Goal: Information Seeking & Learning: Learn about a topic

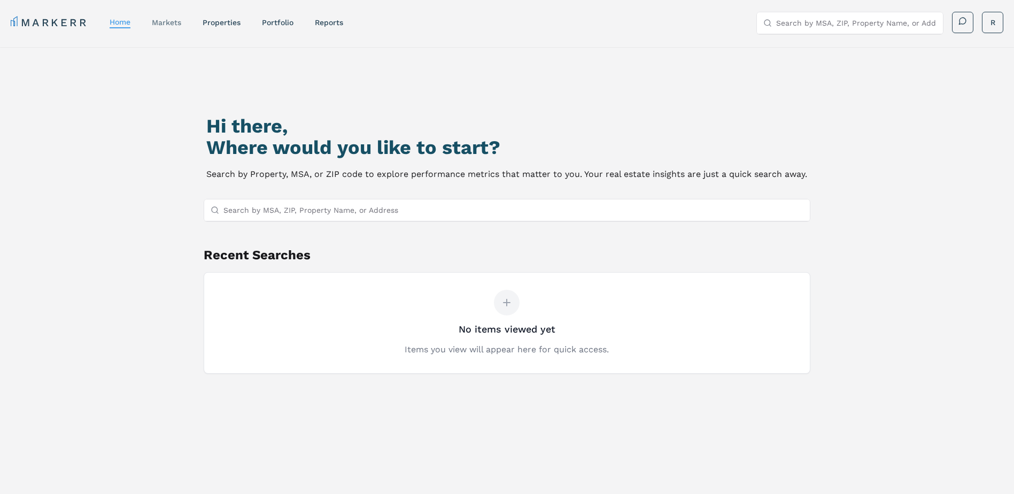
click at [162, 19] on link "markets" at bounding box center [166, 22] width 29 height 9
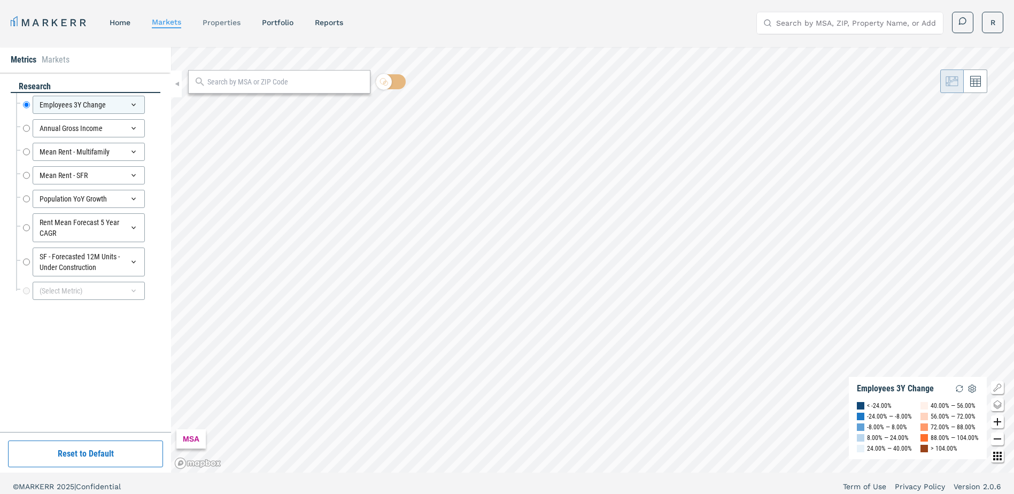
click at [227, 19] on link "properties" at bounding box center [222, 22] width 38 height 9
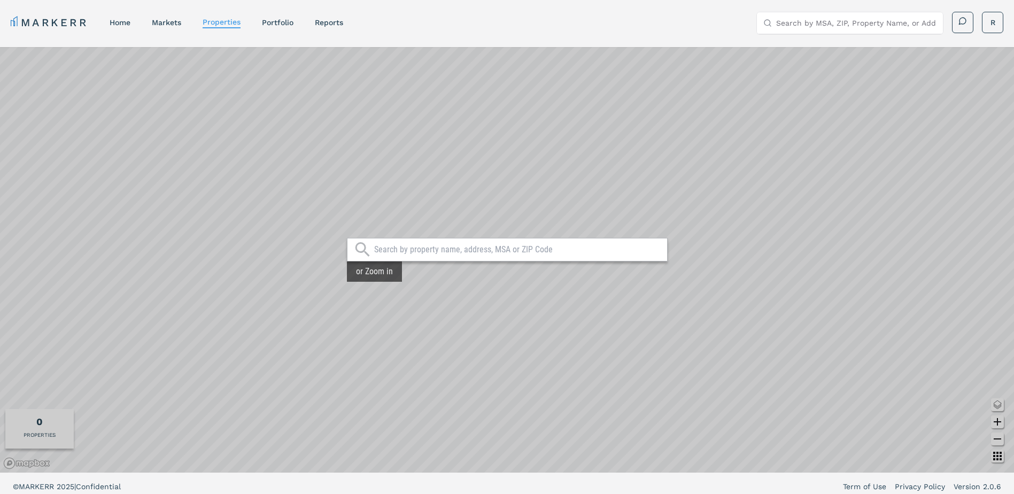
click at [476, 247] on input "text" at bounding box center [518, 249] width 288 height 11
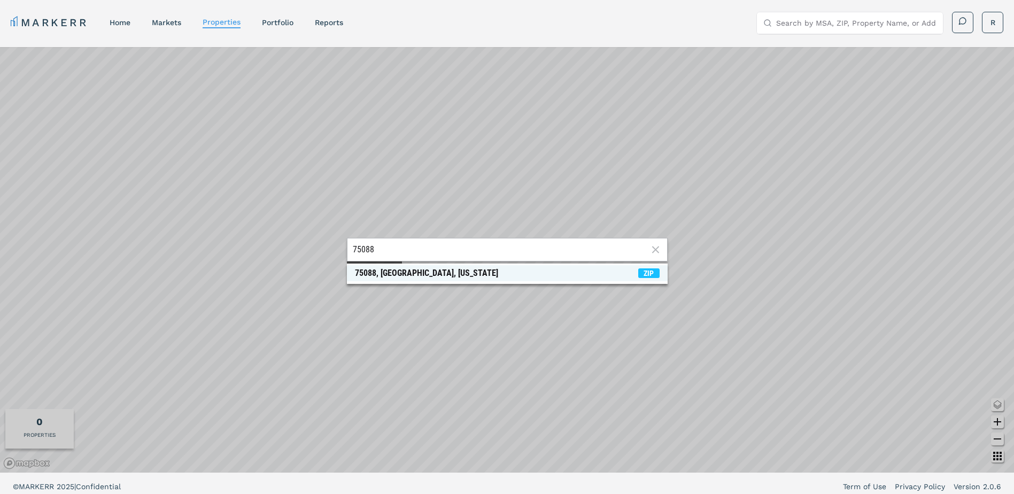
type input "75088"
click at [434, 273] on span "75088, [GEOGRAPHIC_DATA], [US_STATE] ZIP" at bounding box center [507, 273] width 321 height 16
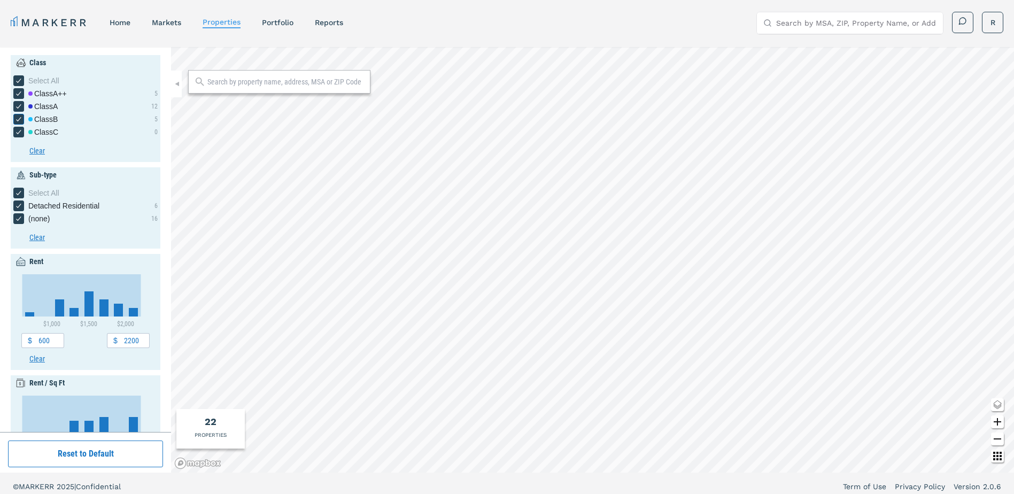
click at [20, 119] on icon "[object Object] checkbox input" at bounding box center [18, 119] width 9 height 9
click at [20, 119] on input "Class B" at bounding box center [16, 117] width 7 height 7
checkbox input "false"
click at [17, 130] on icon "[object Object] checkbox input" at bounding box center [18, 132] width 9 height 9
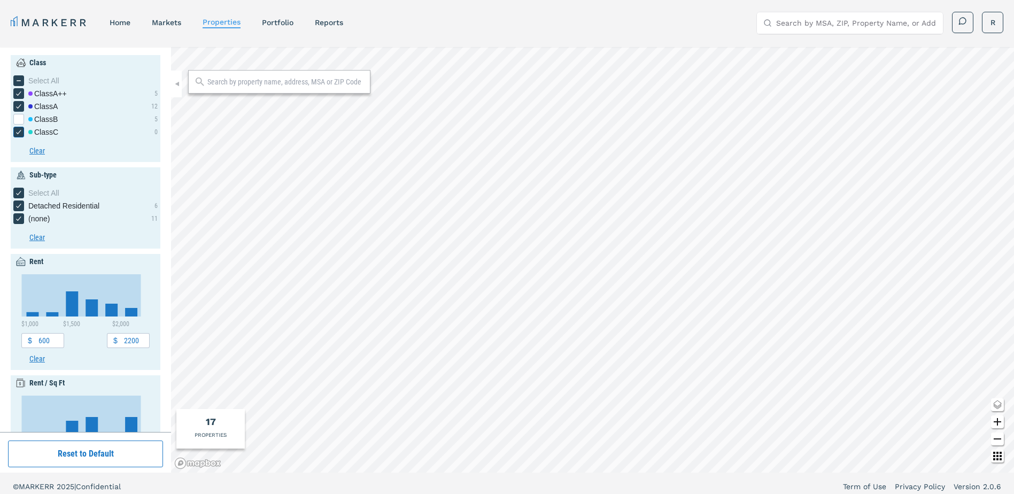
click at [17, 130] on input "Class C" at bounding box center [16, 130] width 7 height 7
checkbox input "false"
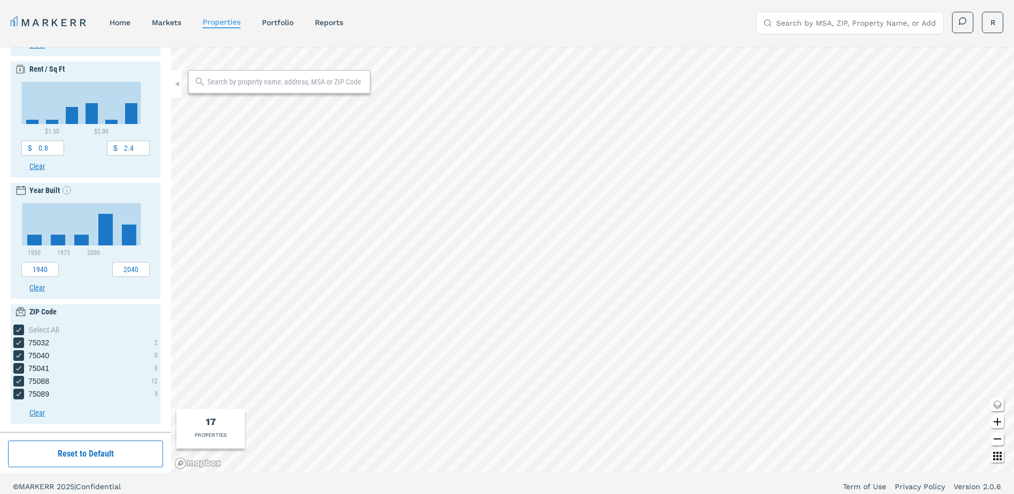
scroll to position [6, 0]
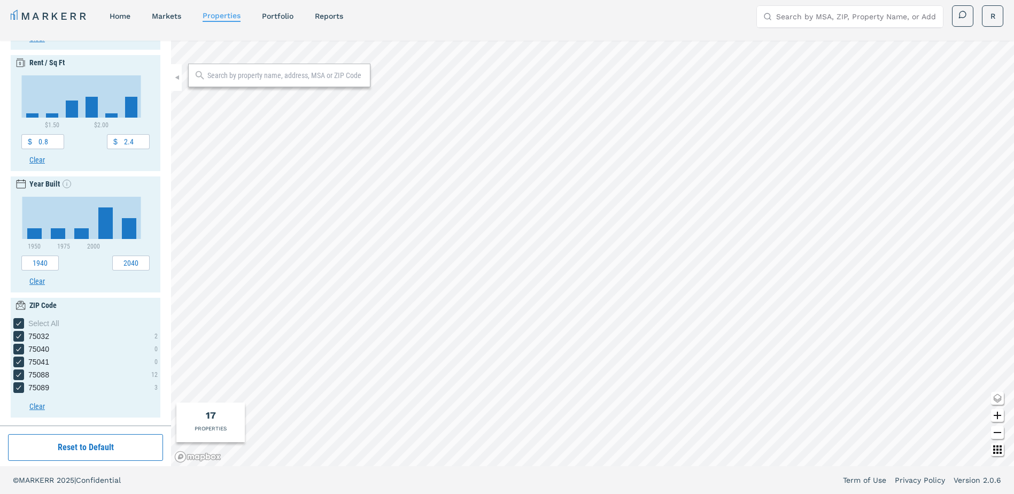
click at [216, 431] on div "PROPERTIES" at bounding box center [211, 428] width 32 height 8
click at [208, 415] on div "17" at bounding box center [211, 415] width 10 height 14
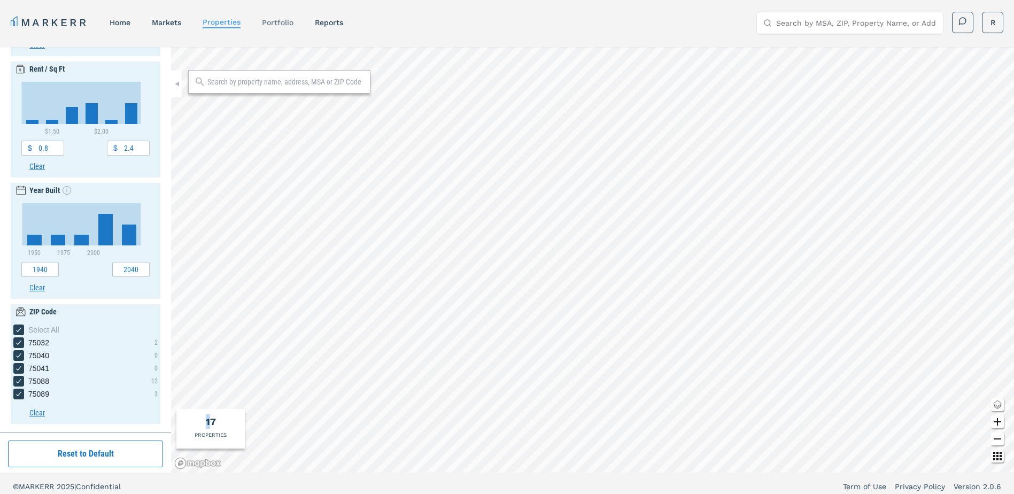
click at [281, 22] on link "Portfolio" at bounding box center [278, 22] width 32 height 9
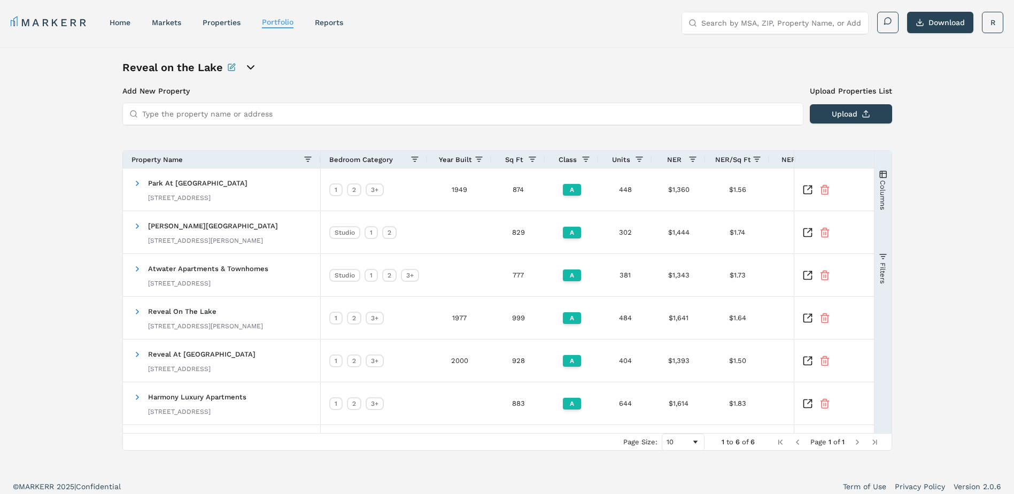
scroll to position [6, 0]
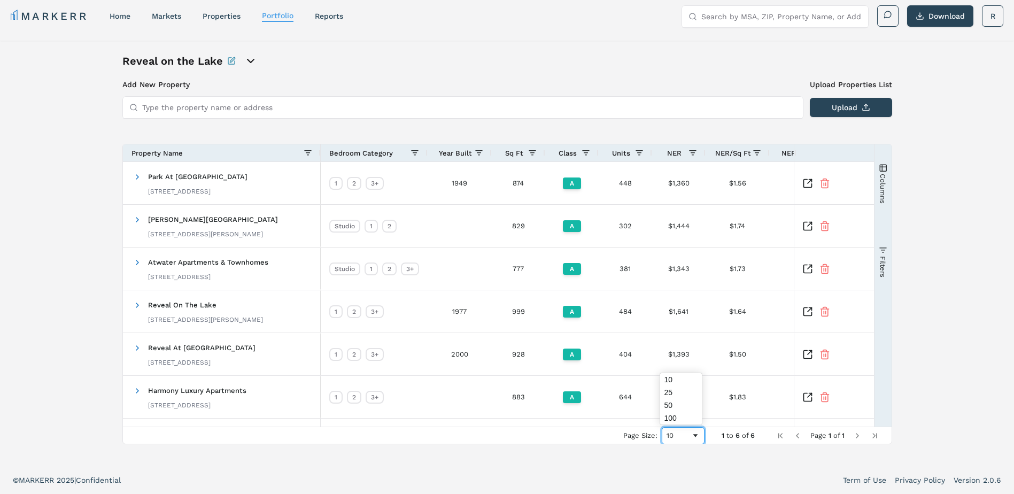
click at [697, 437] on span "Page Size" at bounding box center [695, 435] width 9 height 9
click at [853, 433] on span "Next Page" at bounding box center [857, 435] width 9 height 9
click at [327, 11] on div "reports" at bounding box center [329, 16] width 28 height 11
click at [325, 14] on link "reports" at bounding box center [329, 16] width 28 height 9
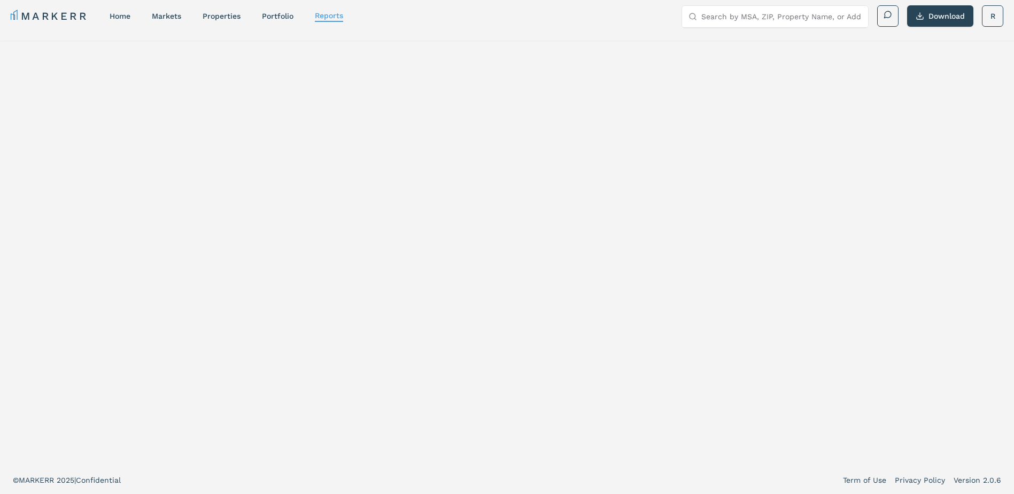
select select "-release_date"
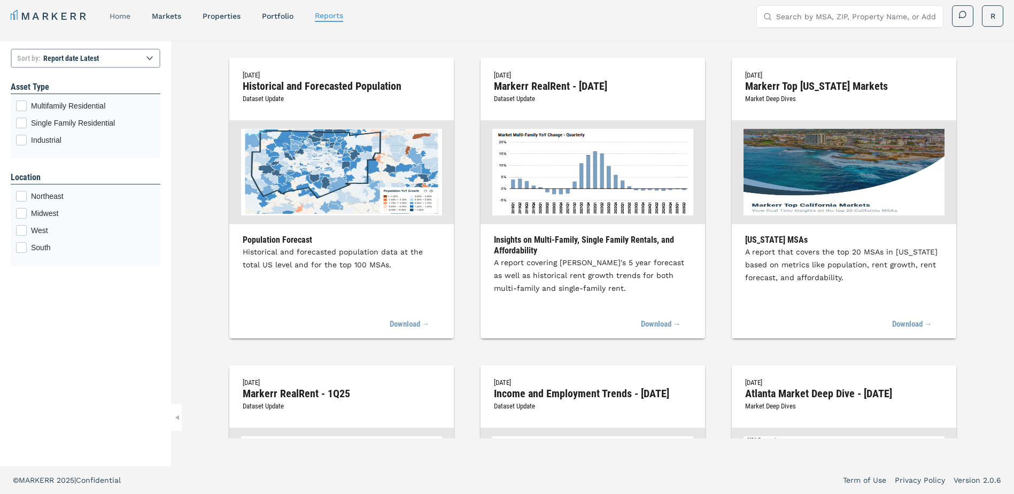
click at [124, 14] on link "home" at bounding box center [120, 16] width 21 height 9
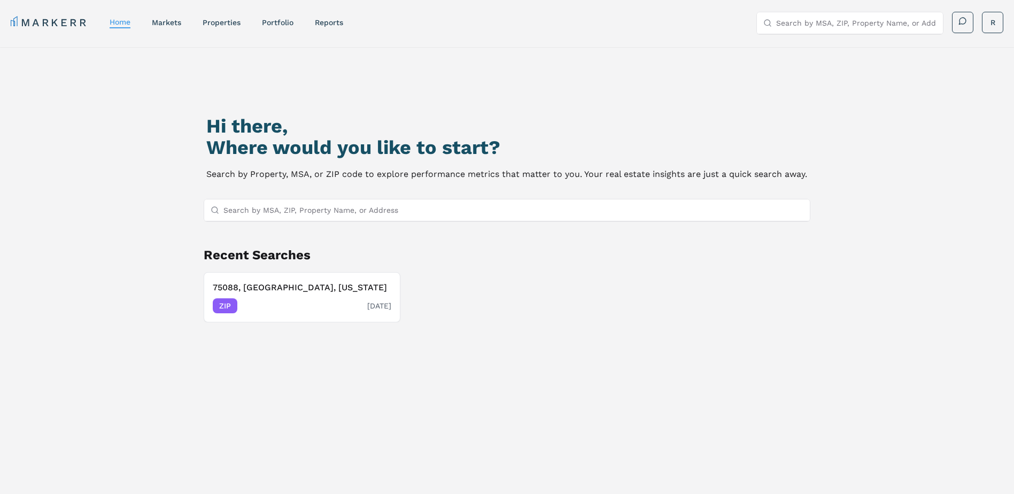
click at [277, 293] on h3 "75088, [GEOGRAPHIC_DATA], [US_STATE]" at bounding box center [302, 287] width 178 height 13
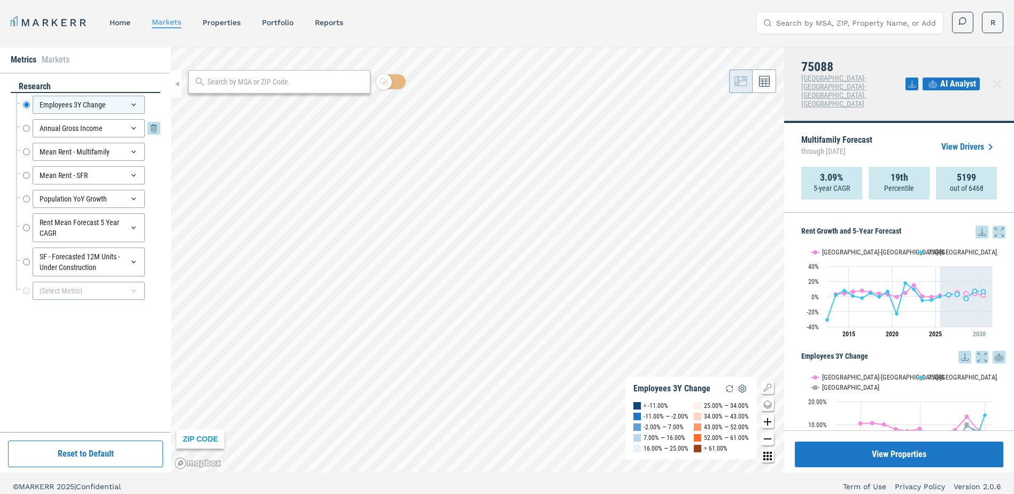
click at [49, 129] on div "Annual Gross Income" at bounding box center [89, 128] width 112 height 18
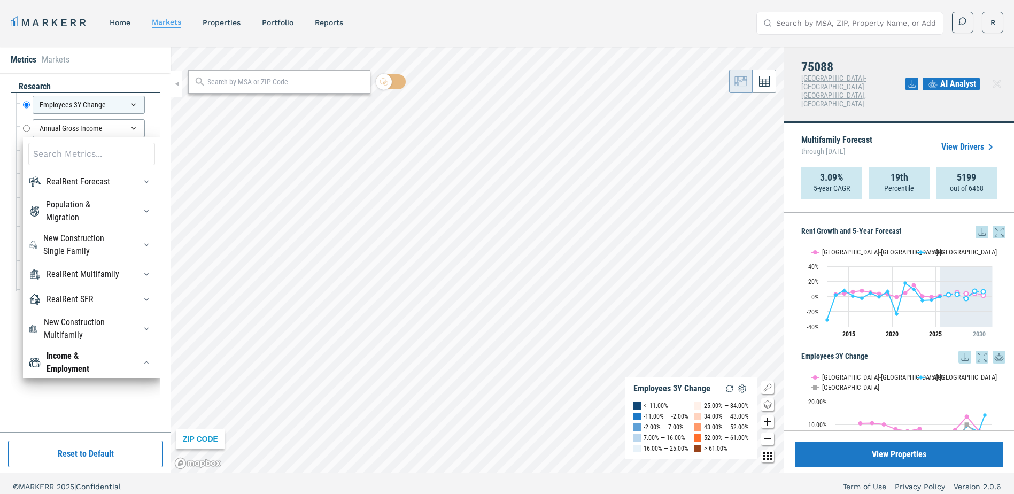
click at [379, 29] on div "MARKERR home markets properties Portfolio reports Search by MSA, ZIP, Property …" at bounding box center [507, 23] width 992 height 22
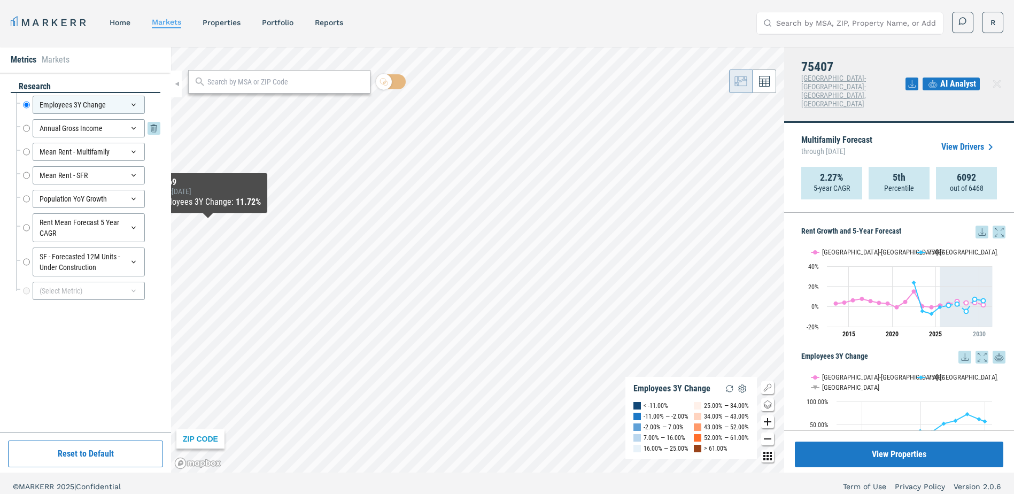
click at [49, 131] on div "Annual Gross Income" at bounding box center [89, 128] width 112 height 18
click at [49, 114] on div "Employees 3Y Change Employees 3Y Change" at bounding box center [88, 105] width 144 height 24
click at [56, 103] on div "Employees 3Y Change" at bounding box center [89, 105] width 112 height 18
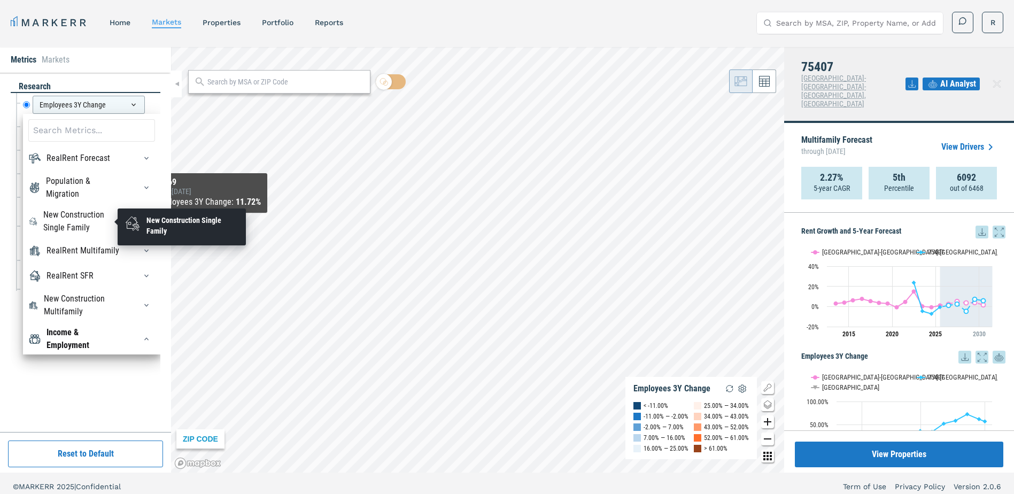
click at [88, 226] on div "New Construction Single Family" at bounding box center [83, 221] width 80 height 26
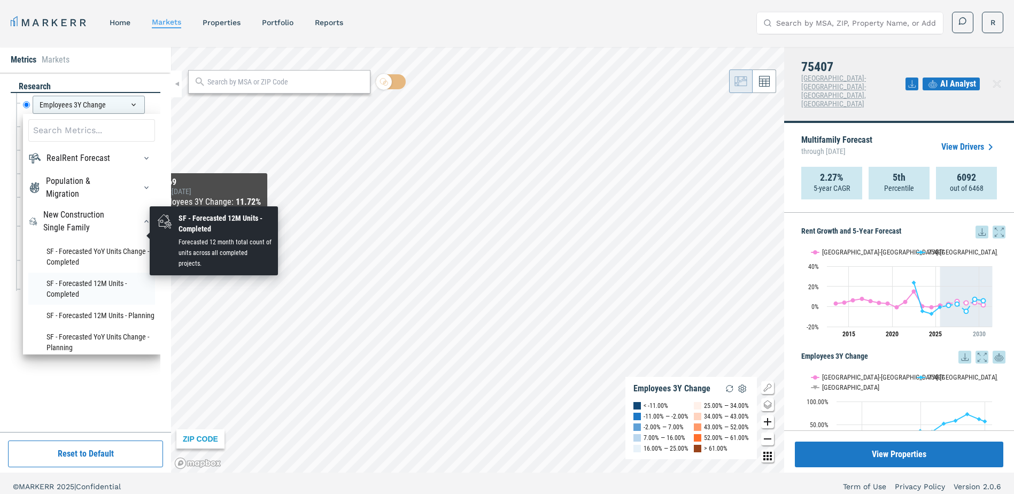
scroll to position [53, 0]
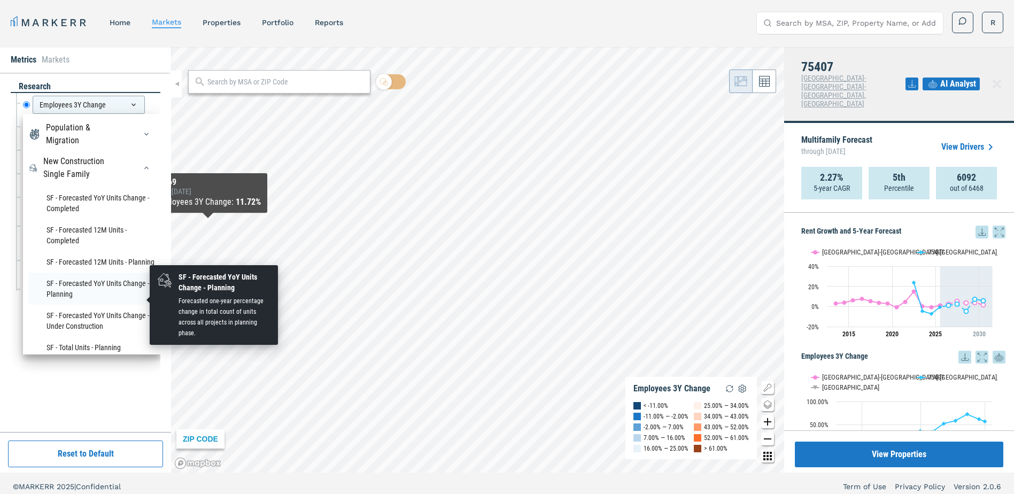
click at [70, 295] on li "SF - Forecasted YoY Units Change - Planning" at bounding box center [91, 289] width 127 height 32
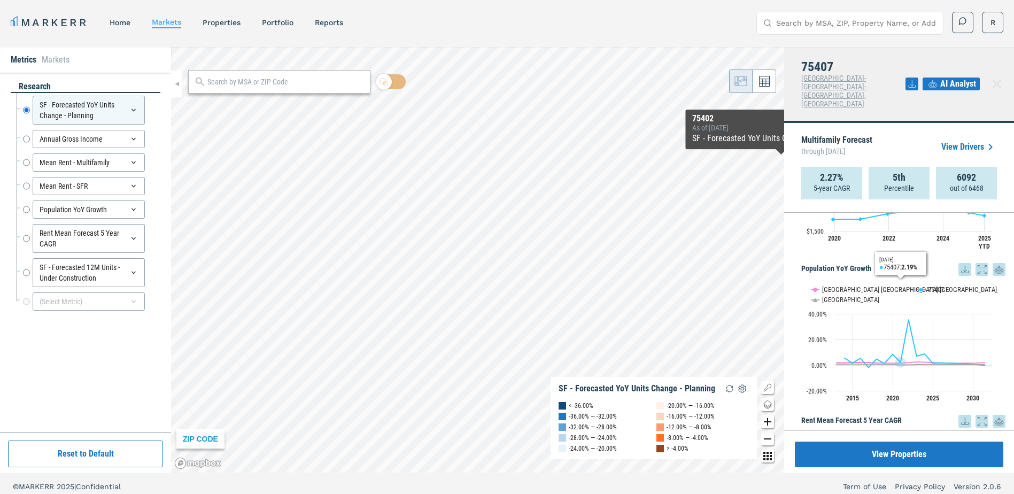
scroll to position [909, 0]
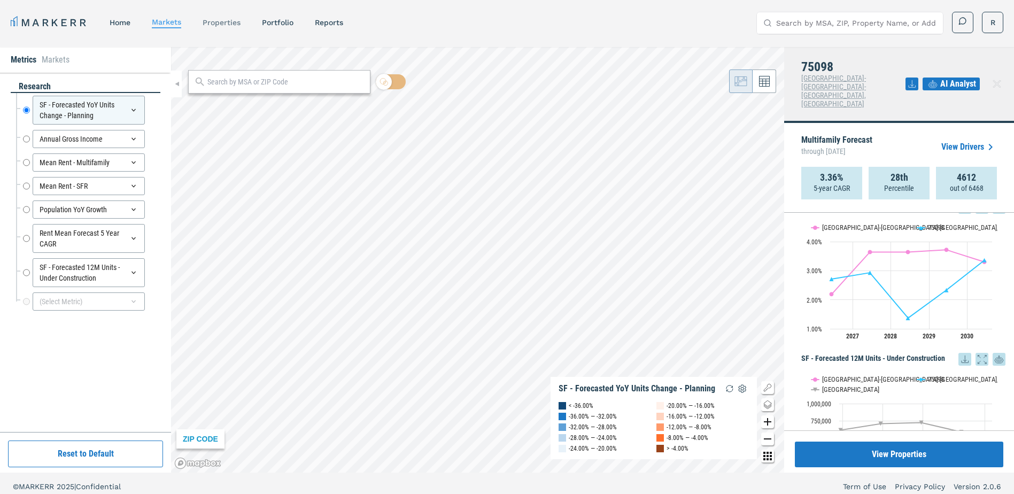
click at [240, 27] on div "properties" at bounding box center [222, 22] width 38 height 11
click at [226, 25] on link "properties" at bounding box center [222, 22] width 38 height 9
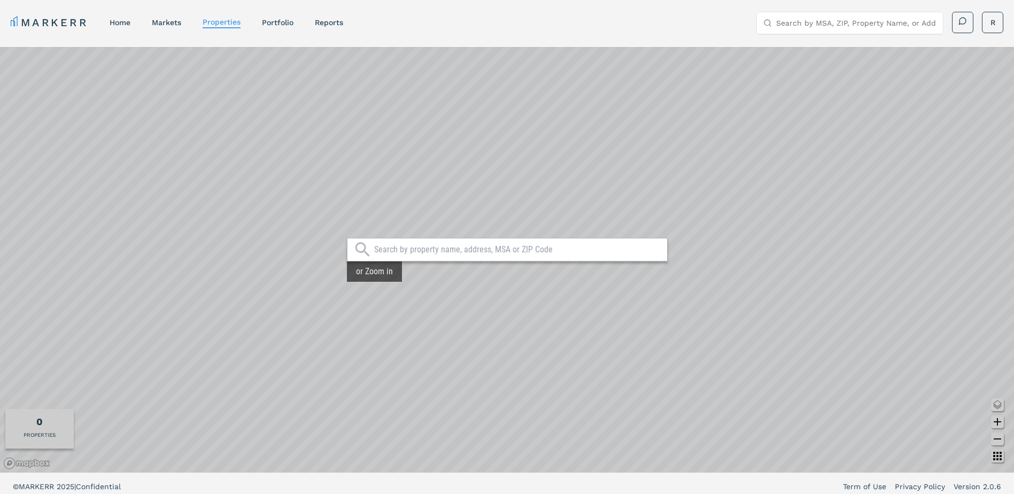
click at [464, 244] on div at bounding box center [507, 250] width 321 height 24
click at [470, 253] on input "text" at bounding box center [518, 249] width 288 height 11
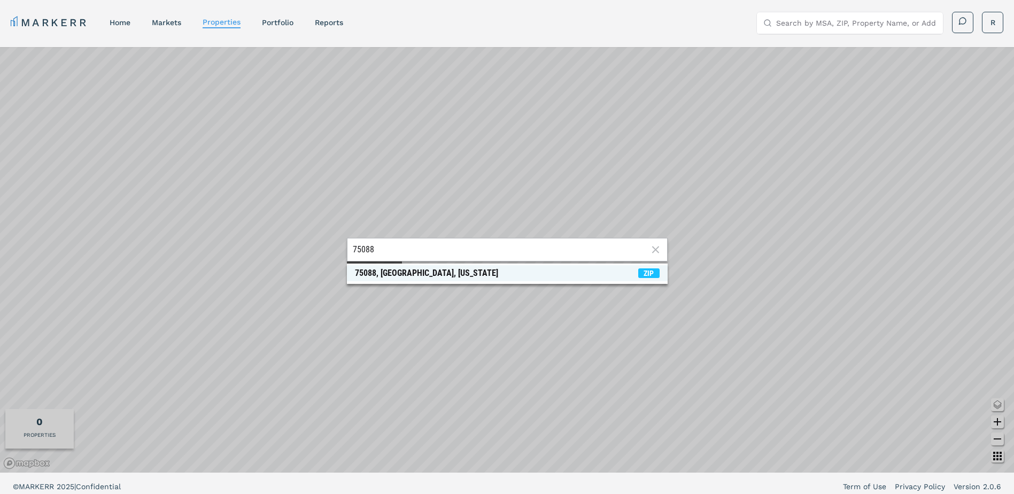
type input "75088"
click at [398, 270] on div "75088, [GEOGRAPHIC_DATA], [US_STATE]" at bounding box center [426, 273] width 143 height 11
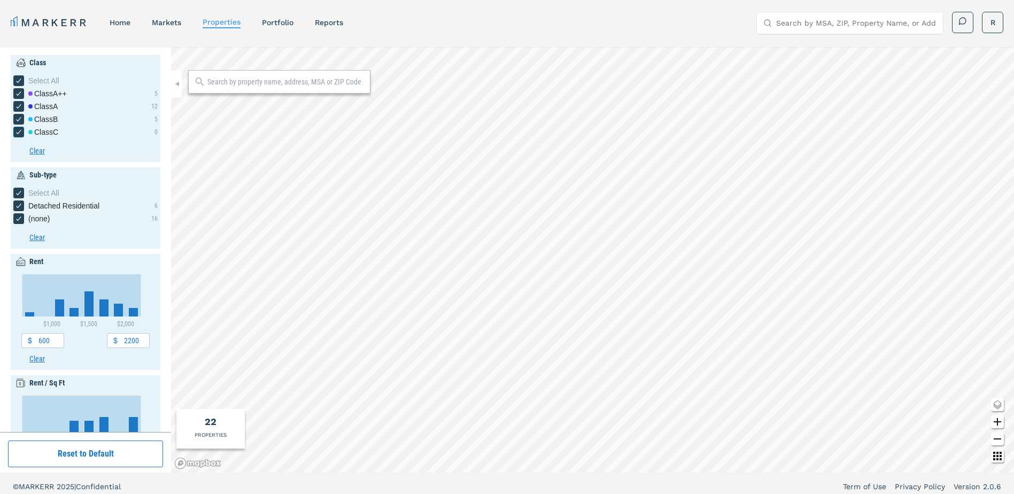
click at [22, 131] on icon "[object Object] checkbox input" at bounding box center [18, 132] width 9 height 9
click at [20, 131] on input "Class C" at bounding box center [16, 130] width 7 height 7
checkbox input "false"
click at [15, 120] on div "[object Object] checkbox input" at bounding box center [18, 119] width 11 height 11
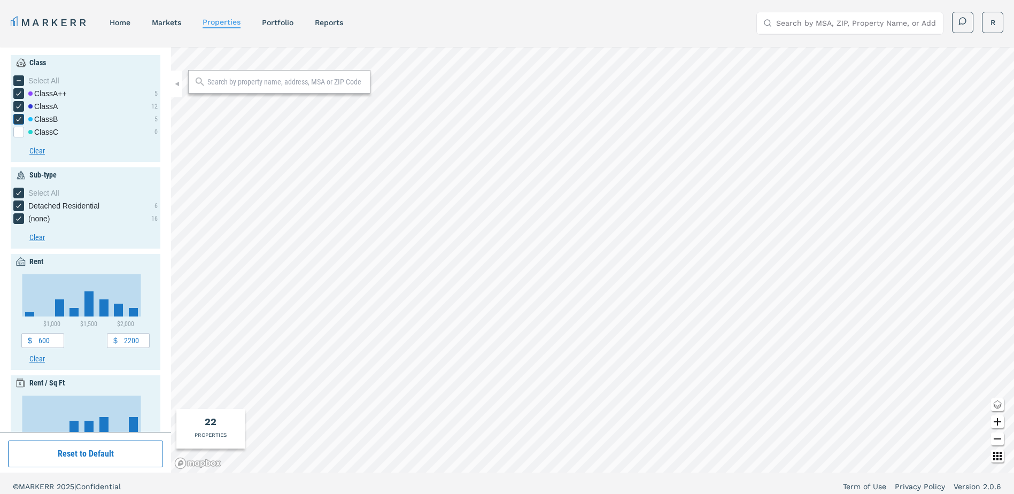
click at [15, 120] on input "Class B" at bounding box center [16, 117] width 7 height 7
checkbox input "false"
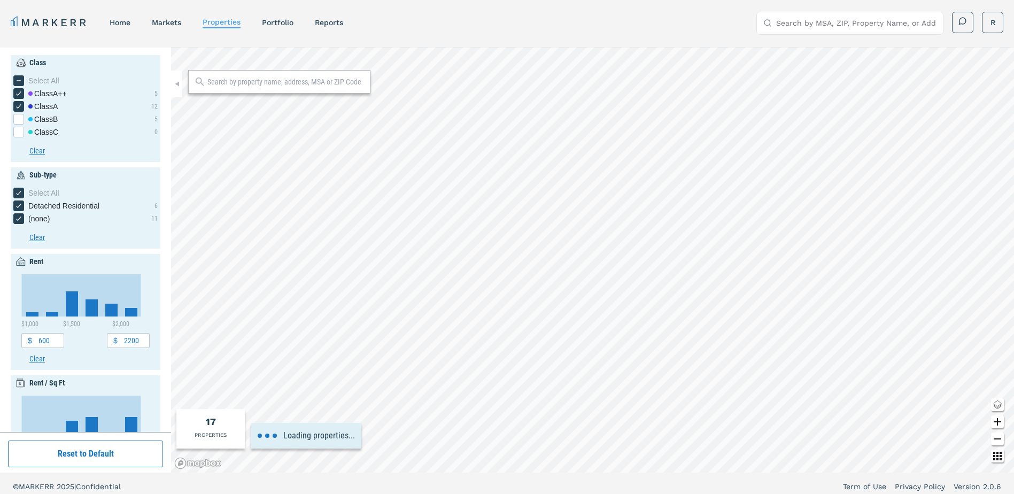
type input "1000"
type input "2000"
type input "1.2"
type input "1980"
type input "1800"
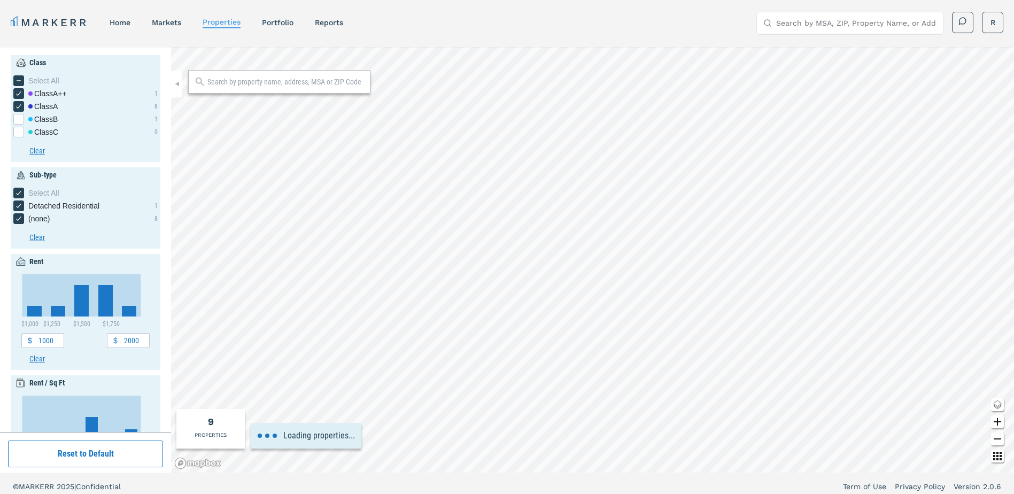
type input "1.6"
type input "2023"
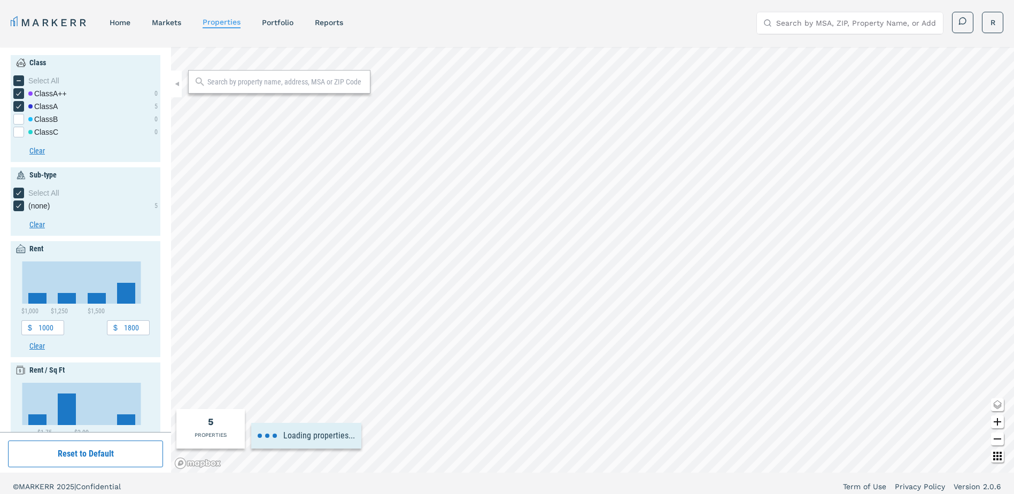
type input "1.7"
type input "2"
